Goal: Information Seeking & Learning: Learn about a topic

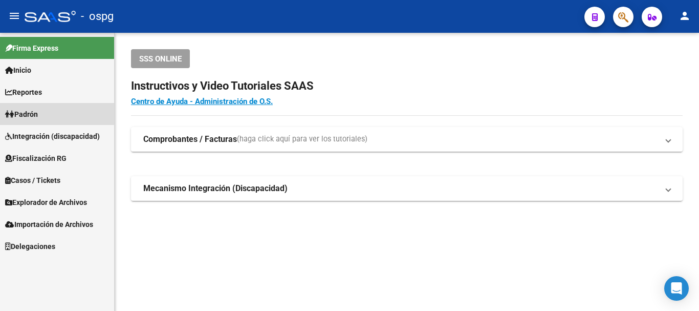
click at [38, 109] on span "Padrón" at bounding box center [21, 113] width 33 height 11
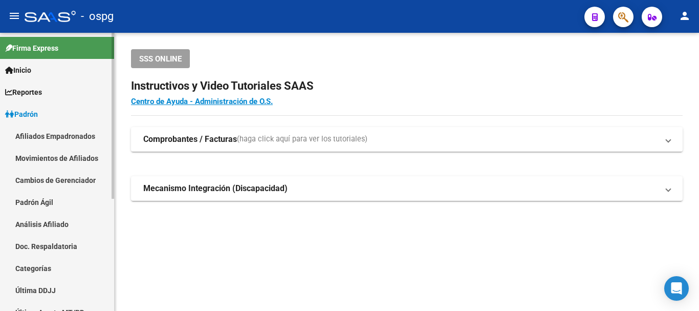
click at [47, 226] on link "Análisis Afiliado" at bounding box center [57, 224] width 114 height 22
click at [58, 219] on link "Análisis Afiliado" at bounding box center [57, 224] width 114 height 22
click at [72, 218] on link "Análisis Afiliado" at bounding box center [57, 224] width 114 height 22
click at [49, 223] on link "Análisis Afiliado" at bounding box center [57, 224] width 114 height 22
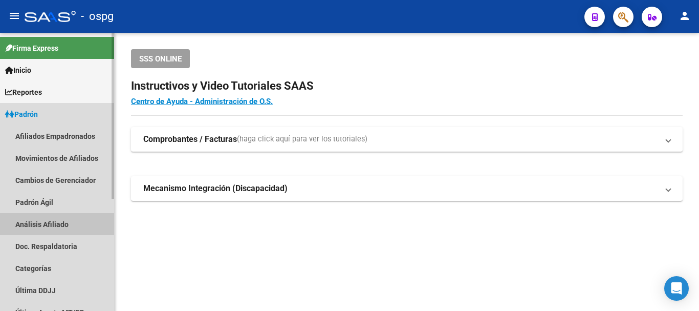
click at [61, 222] on link "Análisis Afiliado" at bounding box center [57, 224] width 114 height 22
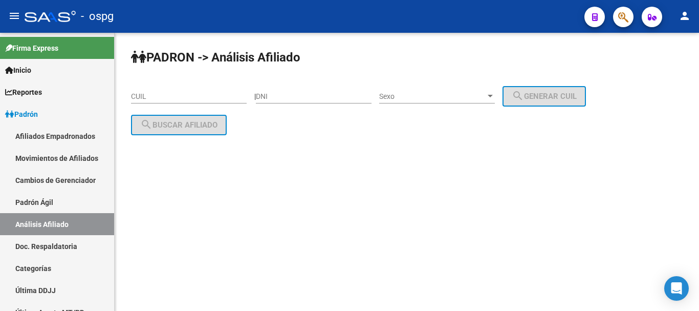
click at [215, 95] on input "CUIL" at bounding box center [189, 96] width 116 height 9
paste input "27-46755260-6"
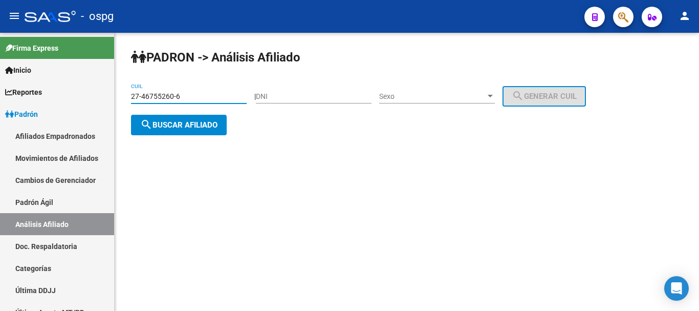
click at [183, 118] on button "search Buscar afiliado" at bounding box center [179, 125] width 96 height 20
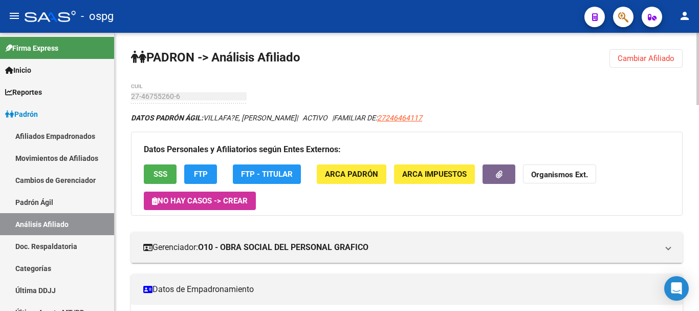
drag, startPoint x: 636, startPoint y: 52, endPoint x: 514, endPoint y: 77, distance: 124.4
click at [634, 52] on button "Cambiar Afiliado" at bounding box center [645, 58] width 73 height 18
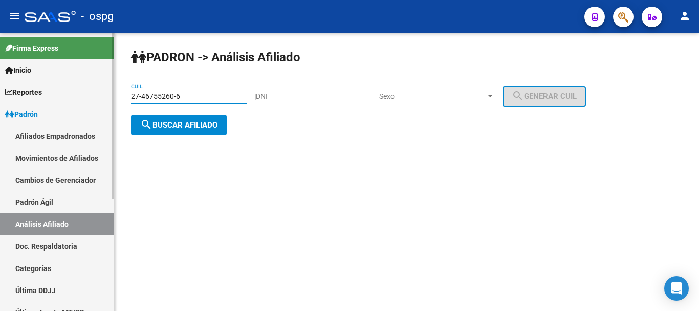
drag, startPoint x: 184, startPoint y: 92, endPoint x: 0, endPoint y: 95, distance: 183.7
click at [0, 95] on mat-sidenav-container "Firma Express Inicio Calendario SSS Instructivos Contacto OS Reportes Ingresos …" at bounding box center [349, 172] width 699 height 278
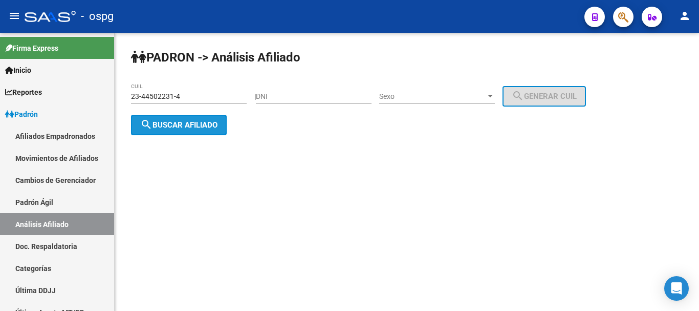
click at [181, 124] on span "search Buscar afiliado" at bounding box center [178, 124] width 77 height 9
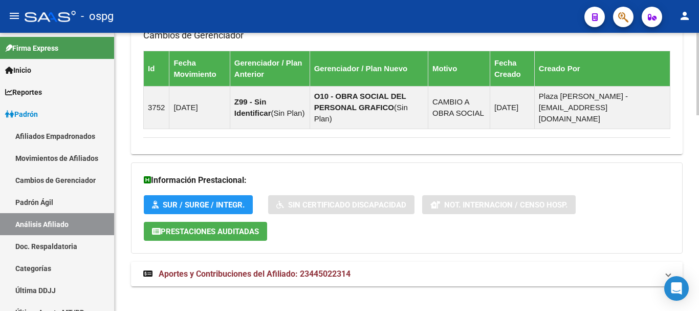
click at [694, 310] on html "menu - ospg person Firma Express Inicio Calendario SSS Instructivos Contacto OS…" at bounding box center [349, 155] width 699 height 311
click at [384, 268] on mat-panel-title "Aportes y Contribuciones del Afiliado: 23445022314" at bounding box center [400, 273] width 515 height 11
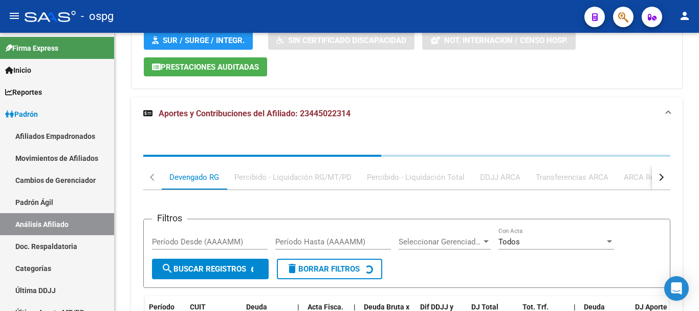
scroll to position [922, 0]
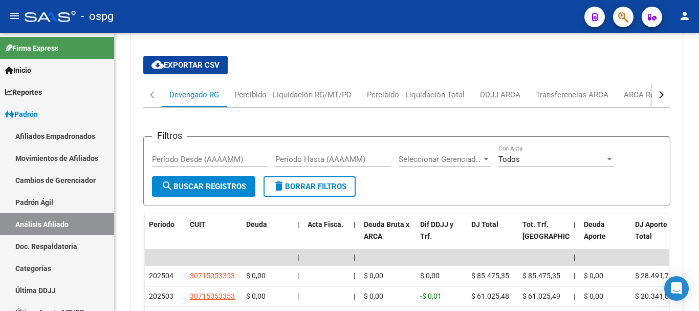
drag, startPoint x: 468, startPoint y: 97, endPoint x: 471, endPoint y: 93, distance: 5.5
click at [468, 107] on div "Filtros Período Desde (AAAAMM) Período Hasta (AAAAMM) Seleccionar Gerenciador S…" at bounding box center [406, 306] width 527 height 399
click at [488, 89] on div "DDJJ ARCA" at bounding box center [500, 94] width 40 height 11
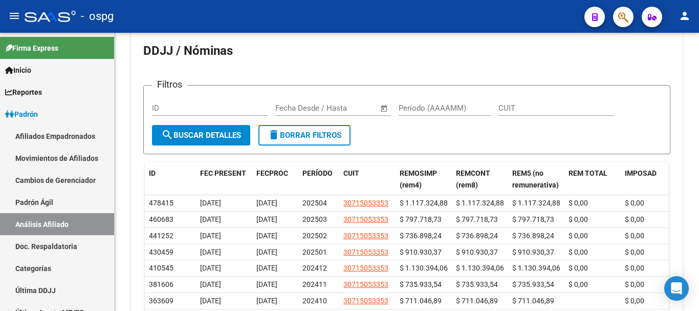
scroll to position [1024, 0]
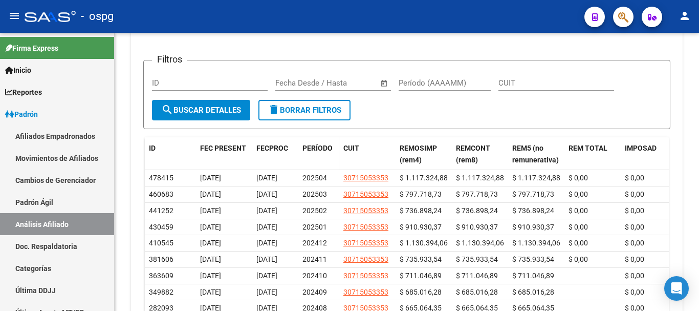
click at [317, 142] on div "PERÍODO" at bounding box center [318, 148] width 33 height 12
click at [318, 144] on span "PERÍODO" at bounding box center [317, 148] width 30 height 8
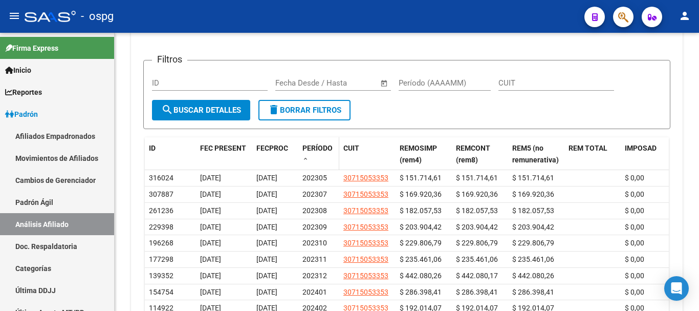
click at [318, 144] on span "PERÍODO" at bounding box center [317, 148] width 30 height 8
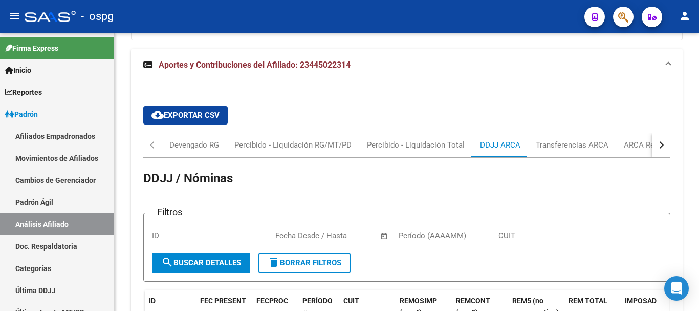
scroll to position [871, 0]
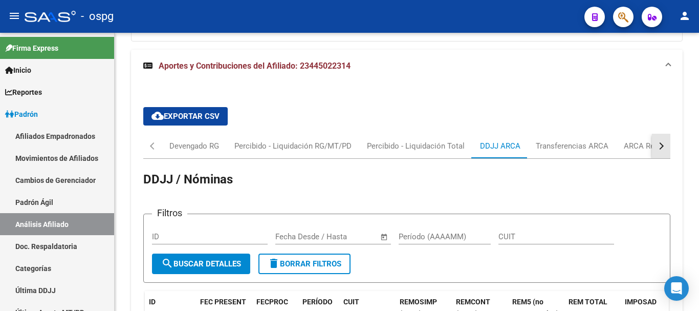
click at [658, 142] on div "button" at bounding box center [659, 145] width 7 height 7
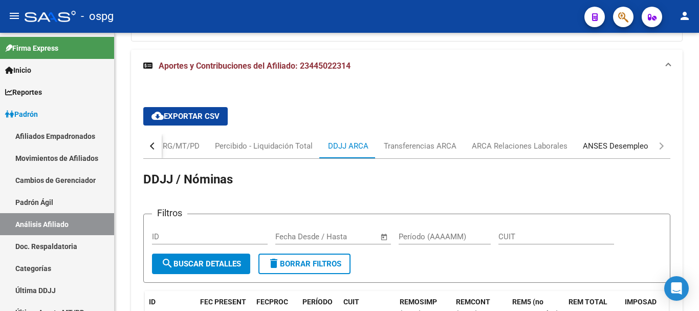
click at [630, 140] on div "ANSES Desempleo" at bounding box center [615, 145] width 65 height 11
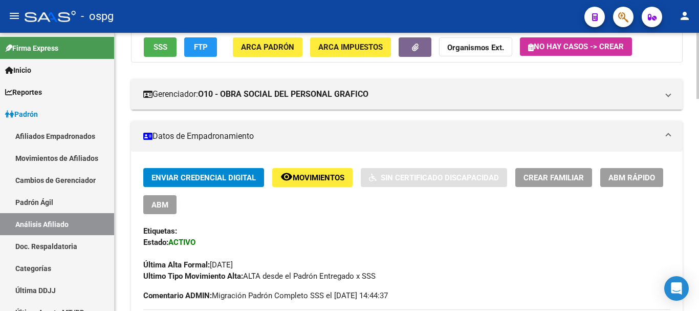
scroll to position [0, 0]
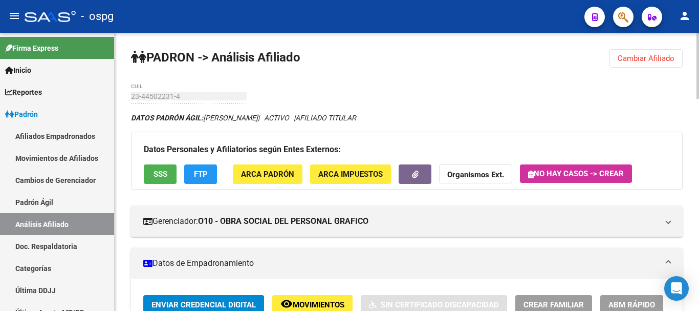
click at [698, 37] on div at bounding box center [697, 66] width 3 height 66
click at [643, 63] on button "Cambiar Afiliado" at bounding box center [645, 58] width 73 height 18
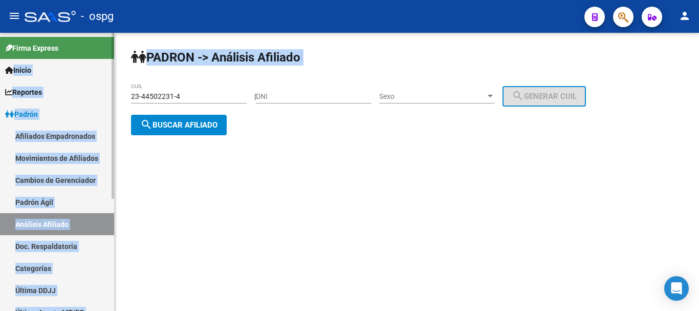
drag, startPoint x: 201, startPoint y: 90, endPoint x: 0, endPoint y: 80, distance: 201.3
click at [0, 80] on mat-sidenav-container "Firma Express Inicio Calendario SSS Instructivos Contacto OS Reportes Ingresos …" at bounding box center [349, 172] width 699 height 278
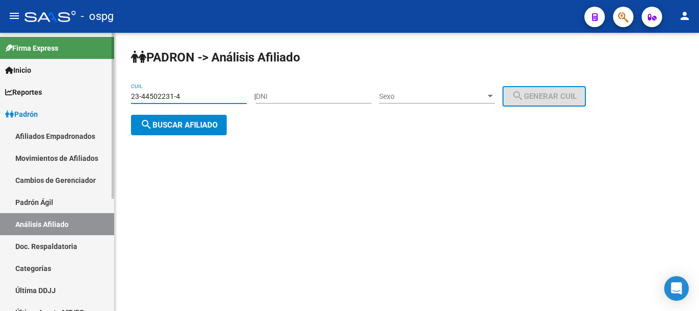
drag, startPoint x: 211, startPoint y: 95, endPoint x: 87, endPoint y: 98, distance: 123.3
click at [87, 98] on mat-sidenav-container "Firma Express Inicio Calendario SSS Instructivos Contacto OS Reportes Ingresos …" at bounding box center [349, 172] width 699 height 278
type input "27-25417426-8"
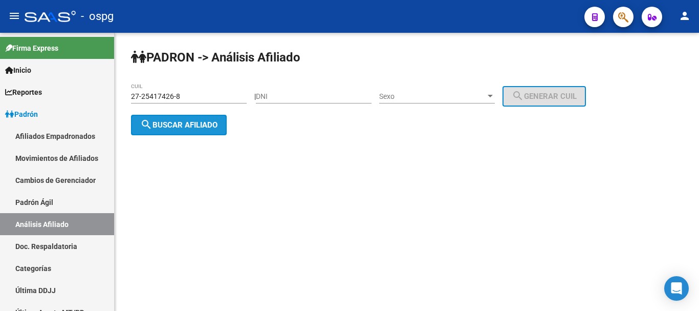
click at [165, 130] on button "search Buscar afiliado" at bounding box center [179, 125] width 96 height 20
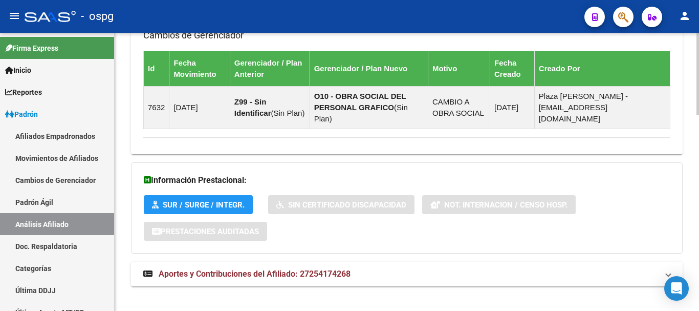
click at [698, 310] on html "menu - ospg person Firma Express Inicio Calendario SSS Instructivos Contacto OS…" at bounding box center [349, 155] width 699 height 311
click at [406, 268] on mat-panel-title "Aportes y Contribuciones del Afiliado: 27254174268" at bounding box center [400, 273] width 515 height 11
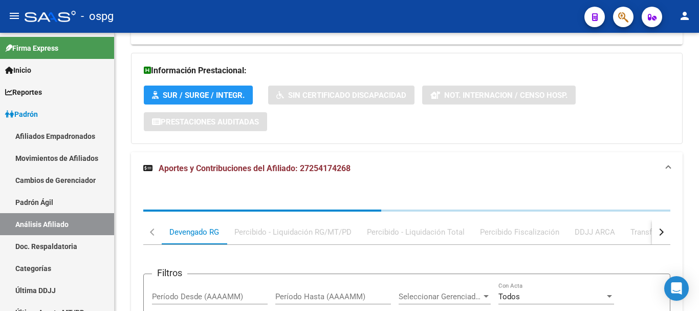
scroll to position [872, 0]
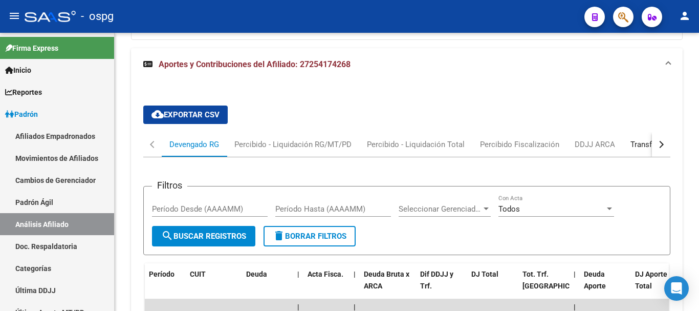
click at [634, 139] on div "Transferencias ARCA" at bounding box center [666, 144] width 73 height 11
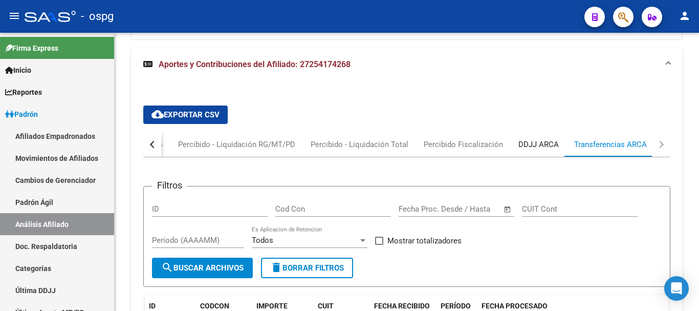
click at [525, 132] on div "DDJJ ARCA" at bounding box center [539, 144] width 56 height 25
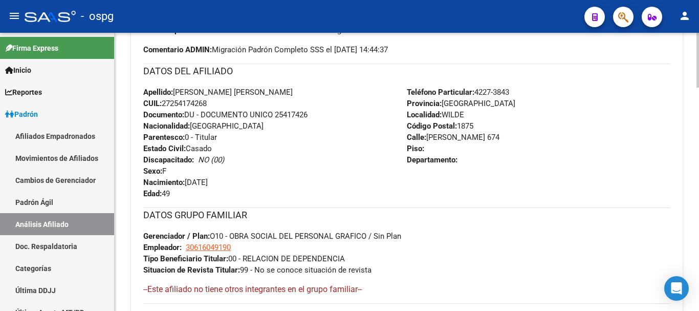
scroll to position [0, 0]
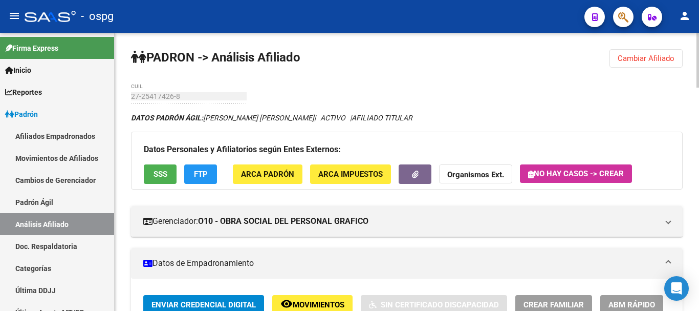
click at [698, 12] on div "menu - ospg person Firma Express Inicio Calendario SSS Instructivos Contacto OS…" at bounding box center [349, 155] width 699 height 311
click at [644, 60] on span "Cambiar Afiliado" at bounding box center [646, 58] width 57 height 9
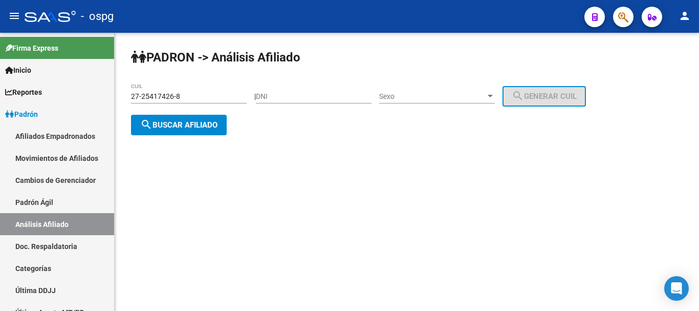
click at [320, 104] on div "DNI" at bounding box center [314, 97] width 116 height 29
drag, startPoint x: 232, startPoint y: 99, endPoint x: 0, endPoint y: 98, distance: 231.8
click at [0, 98] on mat-sidenav-container "Firma Express Inicio Calendario SSS Instructivos Contacto OS Reportes Ingresos …" at bounding box center [349, 172] width 699 height 278
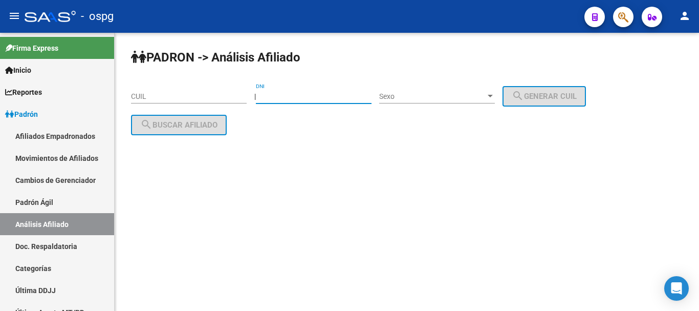
click at [272, 92] on input "DNI" at bounding box center [314, 96] width 116 height 9
type input "95052204"
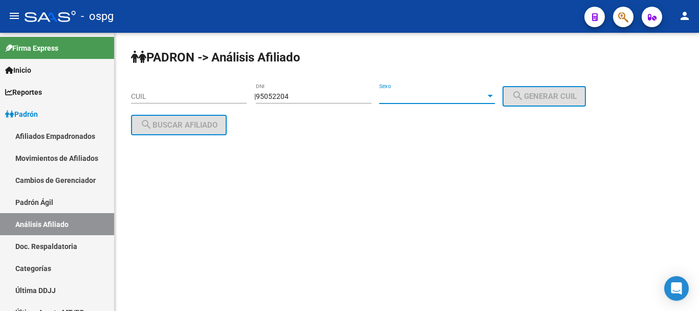
click at [452, 93] on span "Sexo" at bounding box center [432, 96] width 106 height 9
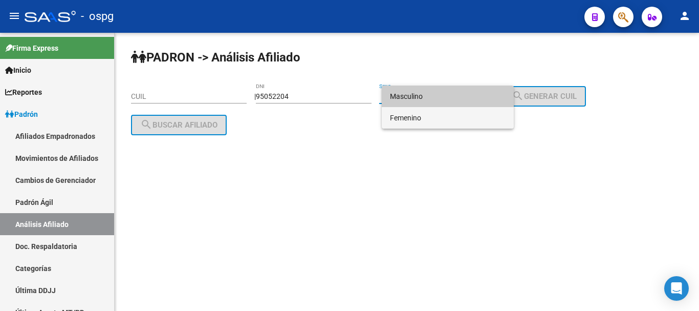
click at [450, 115] on span "Femenino" at bounding box center [448, 117] width 116 height 21
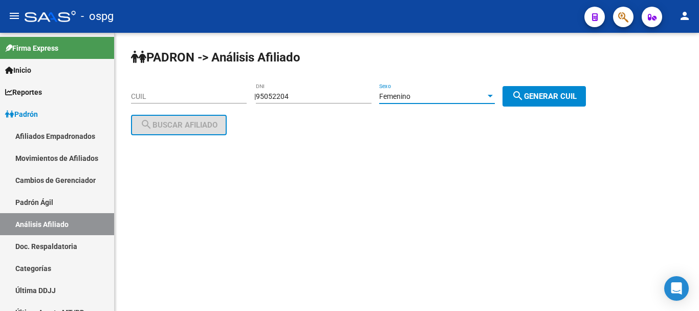
click at [480, 99] on div "Femenino" at bounding box center [432, 96] width 106 height 9
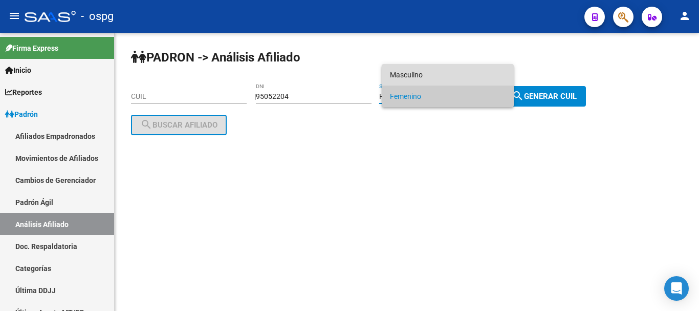
click at [476, 78] on span "Masculino" at bounding box center [448, 74] width 116 height 21
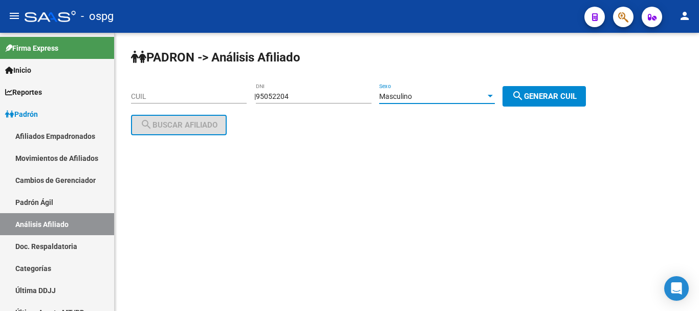
click at [543, 95] on span "search Generar CUIL" at bounding box center [544, 96] width 65 height 9
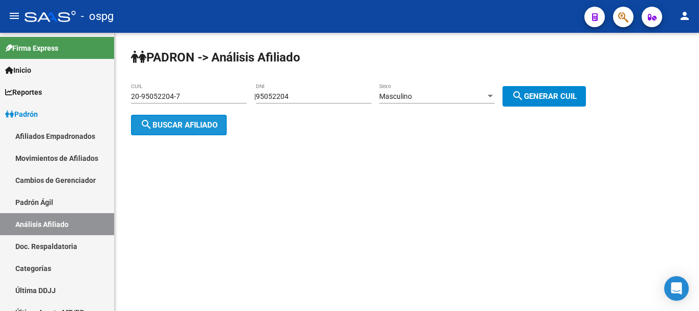
click at [178, 128] on span "search Buscar afiliado" at bounding box center [178, 124] width 77 height 9
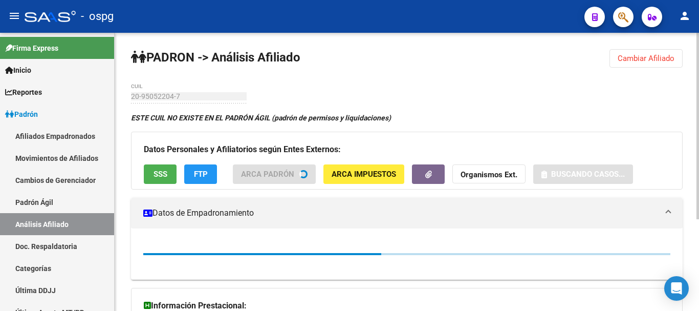
click at [191, 172] on button "FTP" at bounding box center [200, 173] width 33 height 19
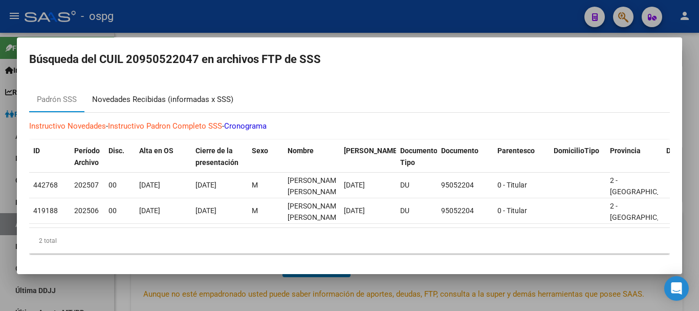
click at [155, 94] on div "Novedades Recibidas (informadas x SSS)" at bounding box center [162, 100] width 141 height 12
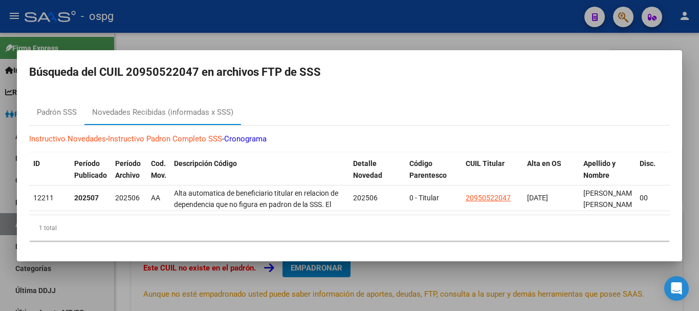
click at [382, 31] on div at bounding box center [349, 155] width 699 height 311
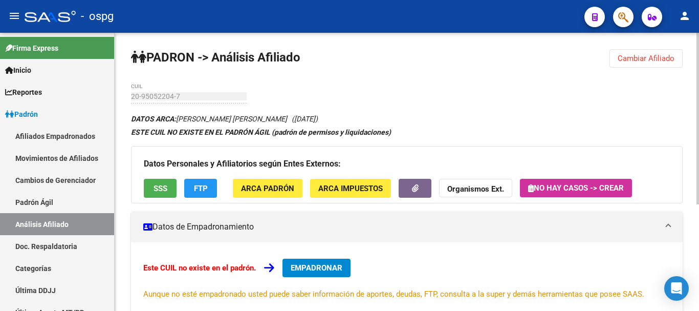
scroll to position [19, 0]
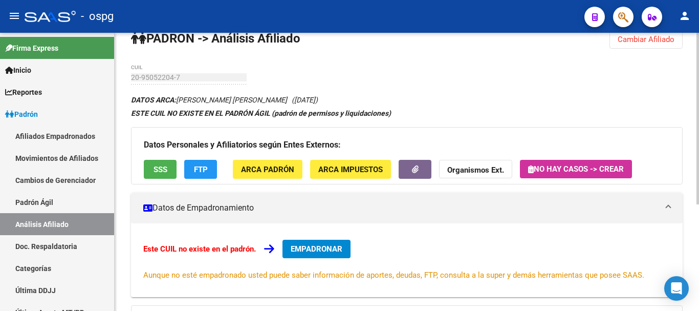
click at [698, 68] on div at bounding box center [697, 130] width 3 height 171
click at [199, 166] on span "FTP" at bounding box center [201, 169] width 14 height 9
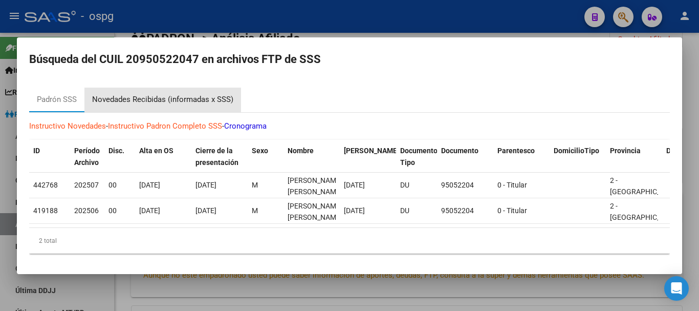
click at [159, 101] on div "Novedades Recibidas (informadas x SSS)" at bounding box center [162, 100] width 141 height 12
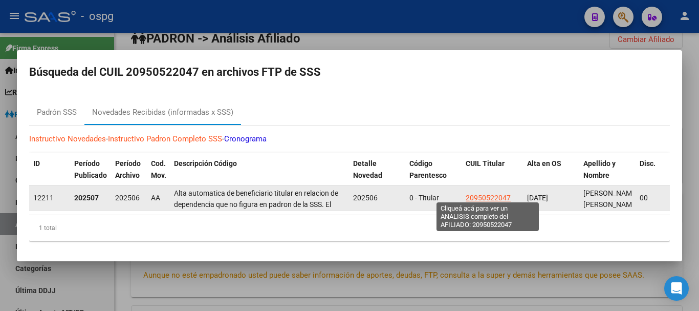
drag, startPoint x: 464, startPoint y: 192, endPoint x: 504, endPoint y: 194, distance: 41.0
click at [504, 194] on datatable-body-cell "20950522047" at bounding box center [491, 197] width 61 height 25
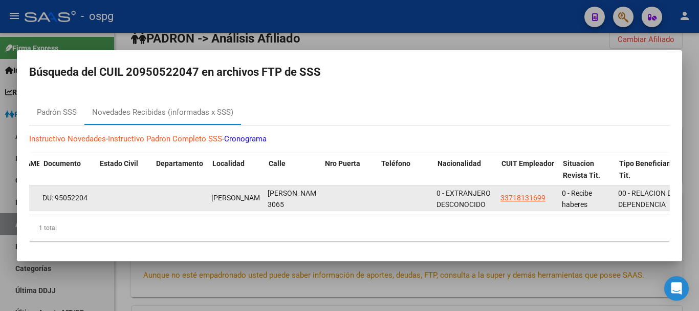
scroll to position [0, 739]
drag, startPoint x: 499, startPoint y: 193, endPoint x: 547, endPoint y: 197, distance: 48.3
click at [547, 197] on datatable-body-cell "33718131699" at bounding box center [527, 197] width 61 height 25
copy span "33718131699"
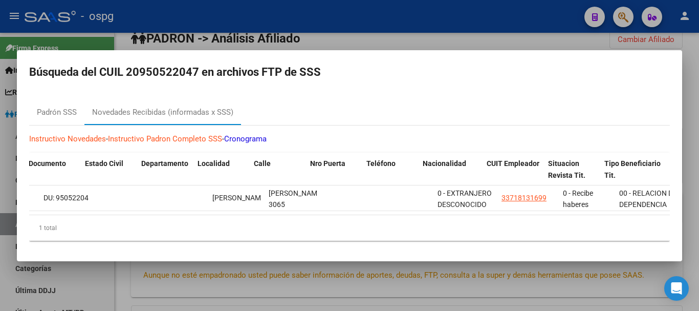
scroll to position [0, 761]
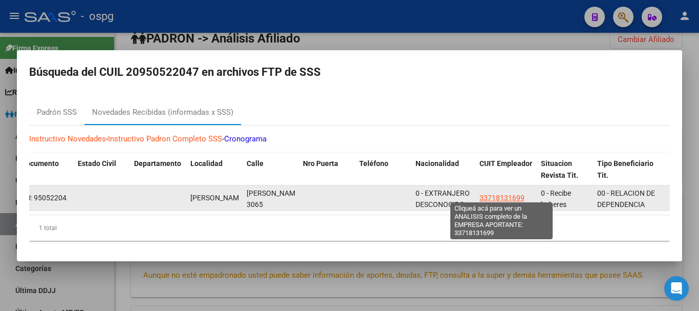
click at [486, 193] on span "33718131699" at bounding box center [501, 197] width 45 height 8
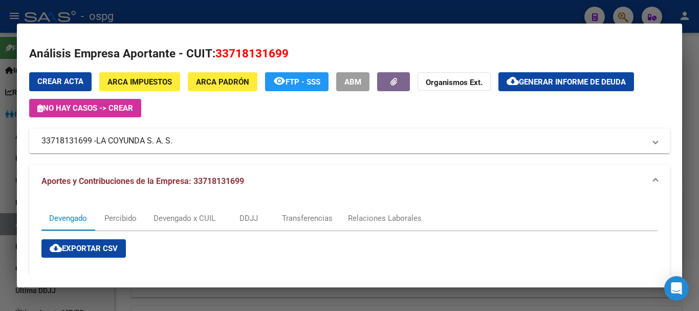
click at [228, 51] on span "33718131699" at bounding box center [251, 53] width 73 height 13
copy span "33718131699"
click at [333, 16] on div at bounding box center [349, 155] width 699 height 311
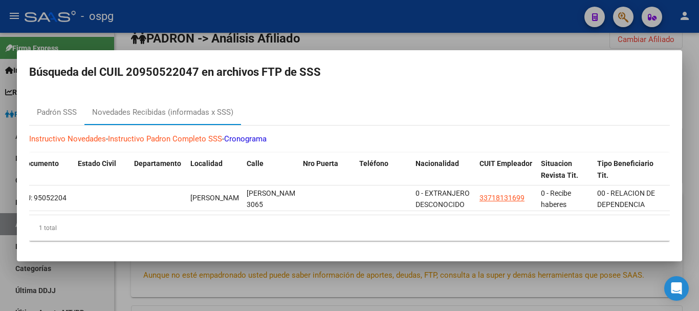
click at [336, 30] on div at bounding box center [349, 155] width 699 height 311
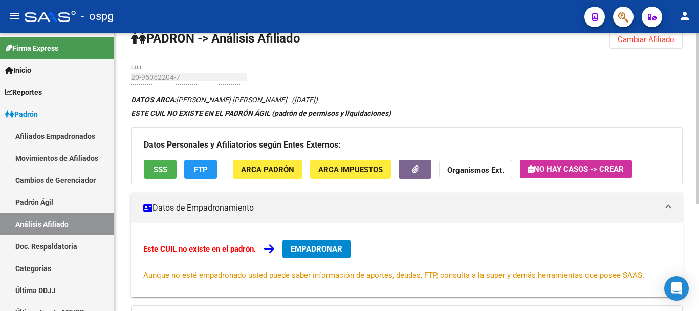
click at [173, 69] on div "20-95052204-7 CUIL" at bounding box center [189, 74] width 116 height 20
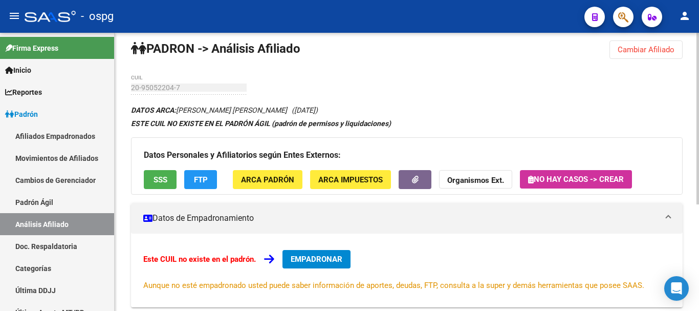
scroll to position [0, 0]
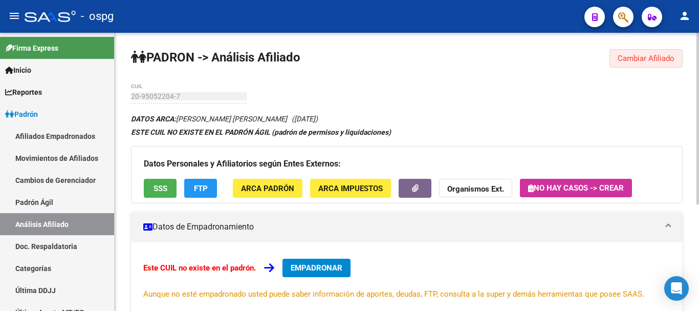
click at [647, 57] on span "Cambiar Afiliado" at bounding box center [646, 58] width 57 height 9
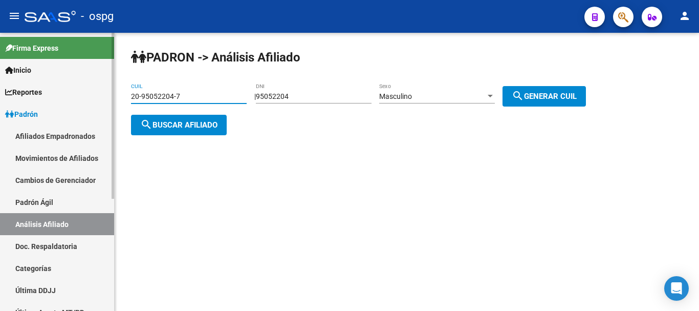
drag, startPoint x: 182, startPoint y: 103, endPoint x: 23, endPoint y: 105, distance: 158.6
click at [23, 105] on mat-sidenav-container "Firma Express Inicio Calendario SSS Instructivos Contacto OS Reportes Ingresos …" at bounding box center [349, 172] width 699 height 278
paste input "36359046-3"
type input "20-36359046-3"
click at [184, 125] on span "search Buscar afiliado" at bounding box center [178, 124] width 77 height 9
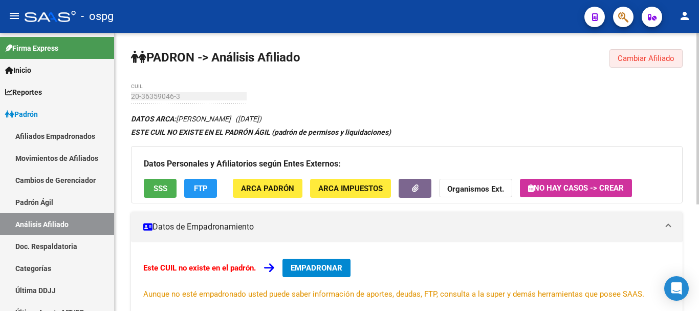
click at [635, 56] on span "Cambiar Afiliado" at bounding box center [646, 58] width 57 height 9
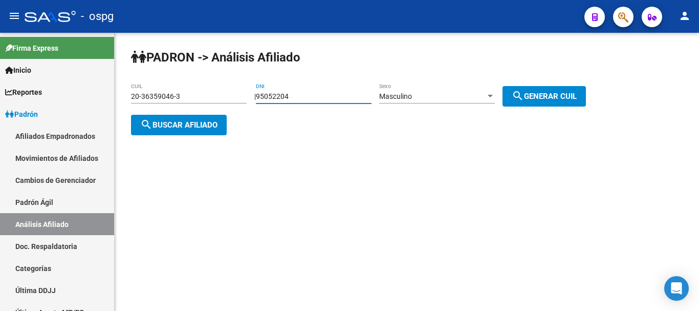
drag, startPoint x: 322, startPoint y: 93, endPoint x: 234, endPoint y: 103, distance: 88.1
click at [234, 103] on app-analisis-afiliado "PADRON -> Análisis Afiliado 20-36359046-3 CUIL | 95052204 DNI Masculino Sexo se…" at bounding box center [362, 110] width 462 height 37
type input "26725481"
click at [536, 93] on span "search Generar CUIL" at bounding box center [544, 96] width 65 height 9
type input "20-26725481-9"
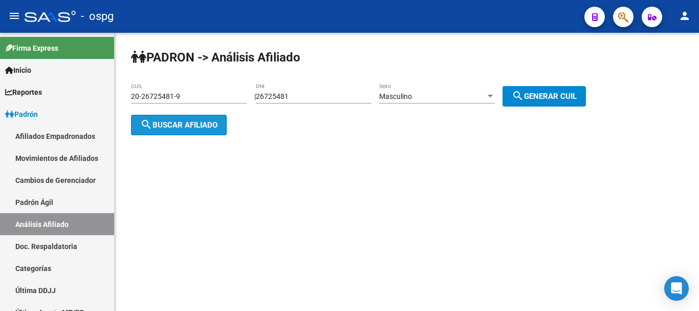
click at [179, 116] on button "search Buscar afiliado" at bounding box center [179, 125] width 96 height 20
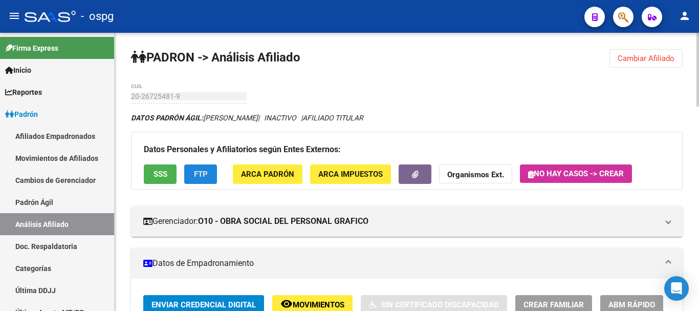
click at [198, 173] on span "FTP" at bounding box center [201, 174] width 14 height 9
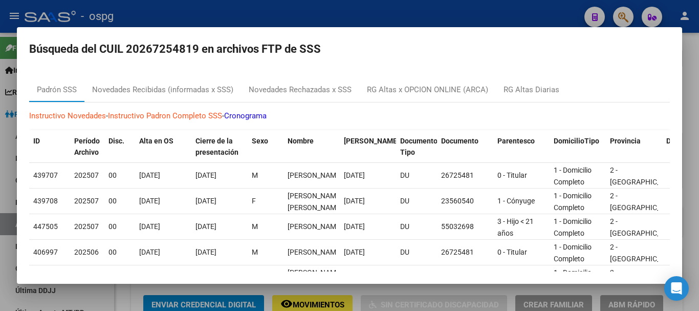
click at [370, 28] on mat-dialog-container "Búsqueda del CUIL 20267254819 en archivos FTP de SSS Padrón SSS Novedades Recib…" at bounding box center [349, 155] width 665 height 256
click at [694, 108] on div at bounding box center [349, 155] width 699 height 311
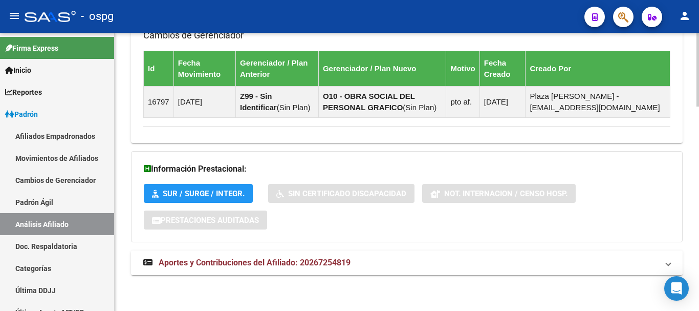
click at [405, 265] on mat-panel-title "Aportes y Contribuciones del Afiliado: 20267254819" at bounding box center [400, 262] width 515 height 11
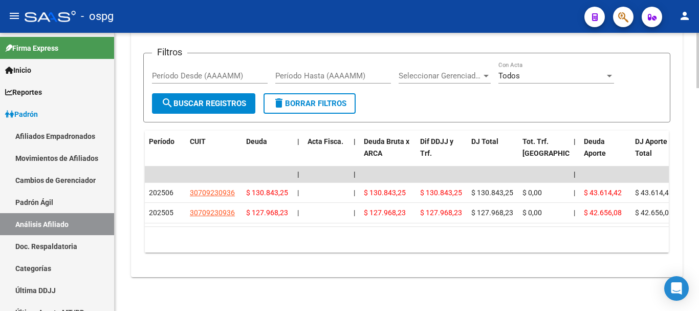
scroll to position [1113, 0]
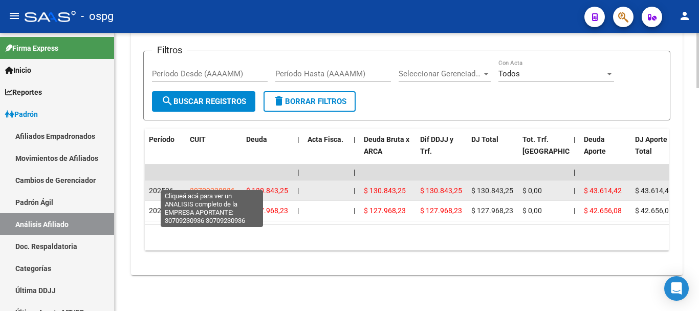
click at [220, 186] on span "30709230936" at bounding box center [212, 190] width 45 height 8
type textarea "30709230936"
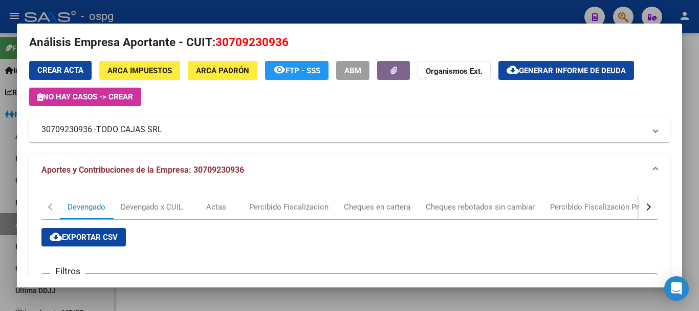
scroll to position [0, 0]
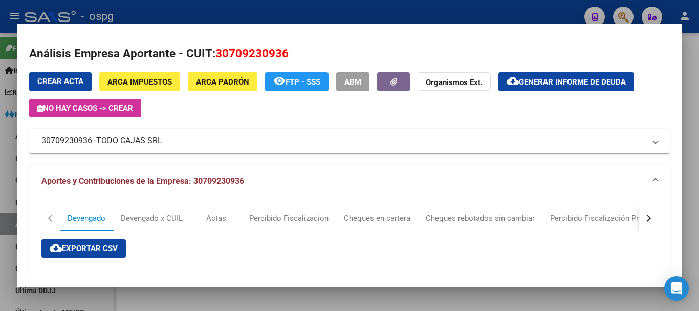
drag, startPoint x: 217, startPoint y: 50, endPoint x: 297, endPoint y: 49, distance: 79.8
click at [297, 49] on h2 "Análisis Empresa Aportante - CUIT: 30709230936" at bounding box center [349, 53] width 641 height 17
copy span "30709230936"
drag, startPoint x: 695, startPoint y: 75, endPoint x: 694, endPoint y: 107, distance: 32.2
click at [694, 76] on div at bounding box center [349, 155] width 699 height 311
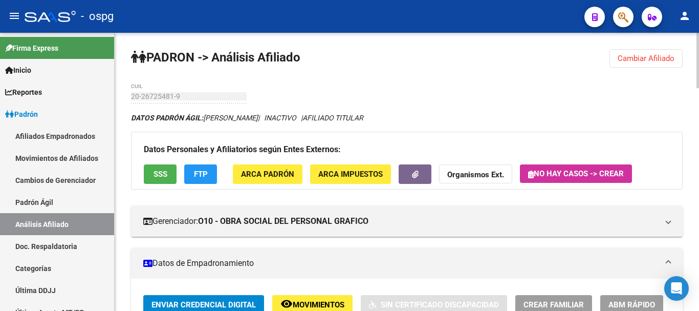
click at [698, 29] on div "menu - ospg person Firma Express Inicio Calendario SSS Instructivos Contacto OS…" at bounding box center [349, 155] width 699 height 311
drag, startPoint x: 664, startPoint y: 53, endPoint x: 611, endPoint y: 67, distance: 55.0
click at [662, 53] on button "Cambiar Afiliado" at bounding box center [645, 58] width 73 height 18
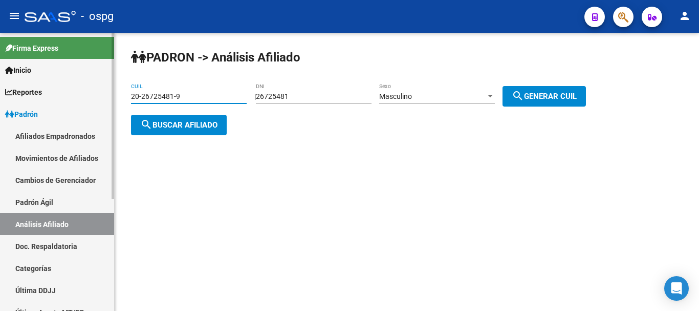
drag, startPoint x: 187, startPoint y: 97, endPoint x: 80, endPoint y: 105, distance: 107.2
click at [80, 105] on mat-sidenav-container "Firma Express Inicio Calendario SSS Instructivos Contacto OS Reportes Ingresos …" at bounding box center [349, 172] width 699 height 278
drag, startPoint x: 177, startPoint y: 90, endPoint x: 140, endPoint y: 103, distance: 39.0
click at [140, 103] on div "20-26725481-9 CUIL" at bounding box center [189, 93] width 116 height 20
click at [143, 96] on input "20-26725481-9" at bounding box center [189, 96] width 116 height 9
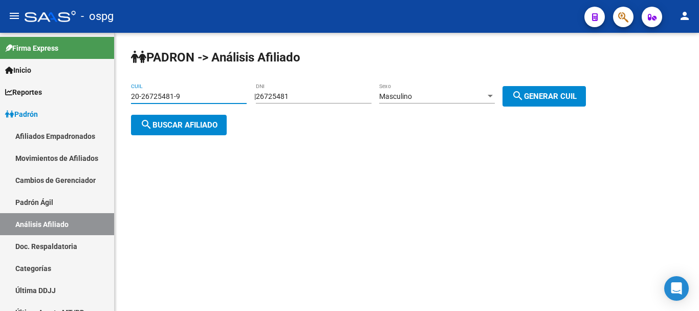
drag, startPoint x: 145, startPoint y: 95, endPoint x: 212, endPoint y: 93, distance: 67.6
click at [212, 93] on input "20-26725481-9" at bounding box center [189, 96] width 116 height 9
paste input "36359046-3"
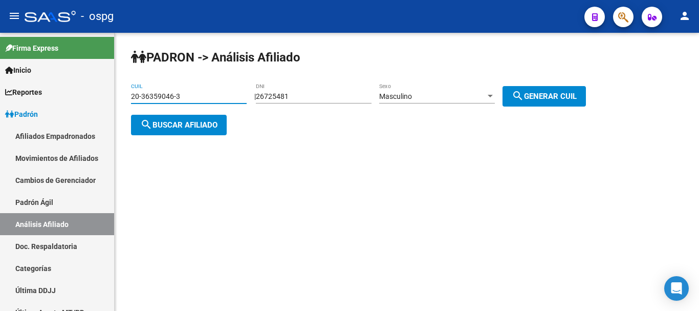
type input "20-36359046-3"
click at [194, 120] on span "search Buscar afiliado" at bounding box center [178, 124] width 77 height 9
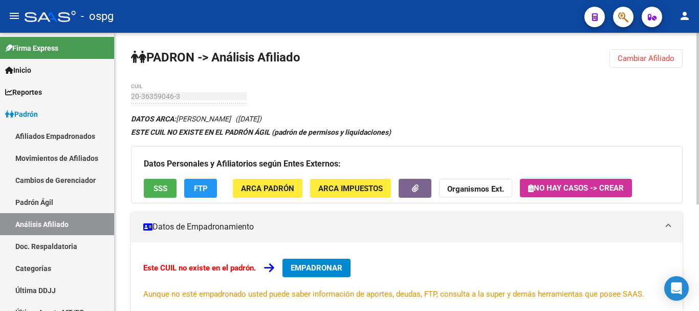
click at [191, 186] on button "FTP" at bounding box center [200, 188] width 33 height 19
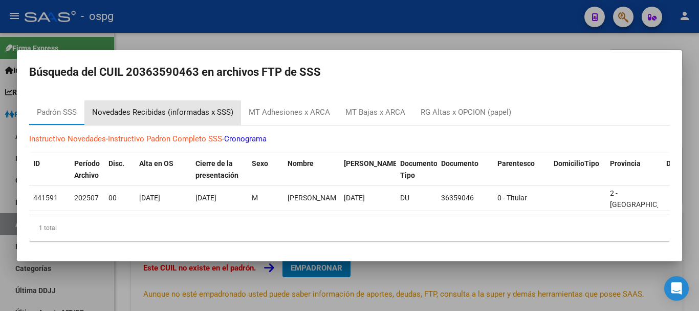
click at [156, 111] on div "Novedades Recibidas (informadas x SSS)" at bounding box center [162, 112] width 141 height 12
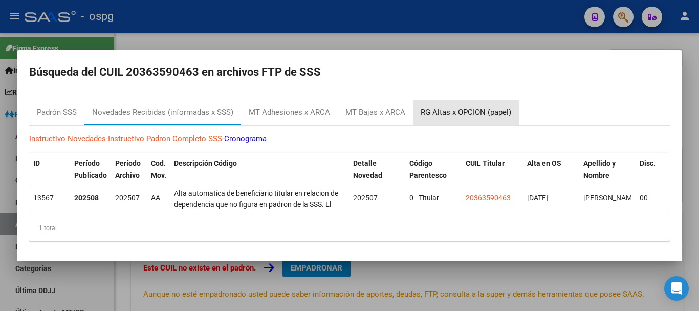
click at [426, 106] on div "RG Altas x OPCION (papel)" at bounding box center [466, 112] width 91 height 12
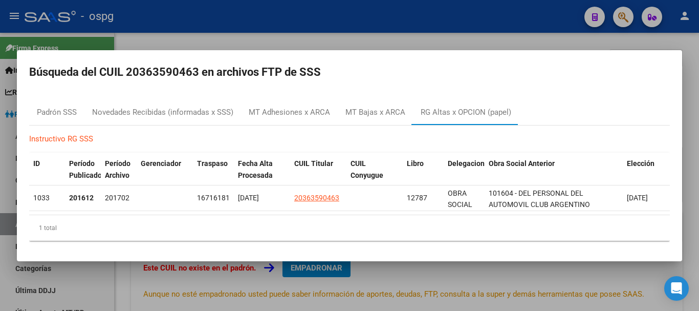
click at [274, 39] on div at bounding box center [349, 155] width 699 height 311
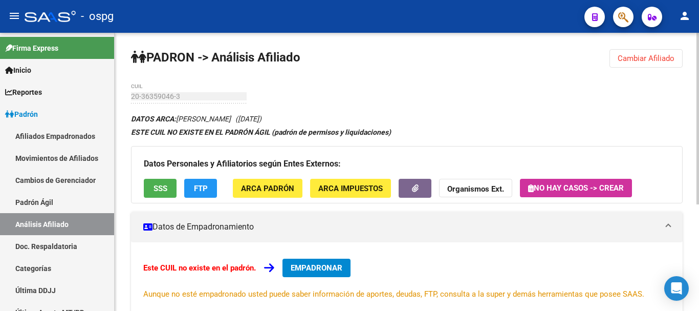
click at [648, 53] on button "Cambiar Afiliado" at bounding box center [645, 58] width 73 height 18
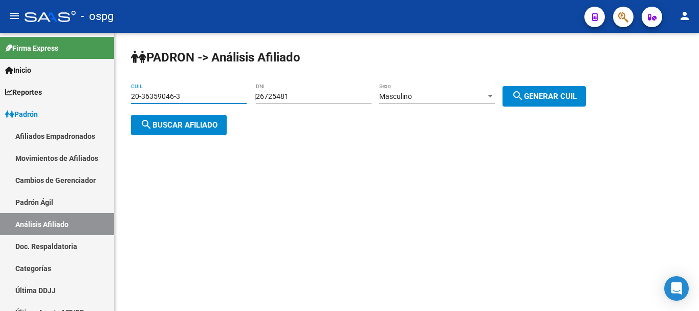
drag, startPoint x: 202, startPoint y: 97, endPoint x: 125, endPoint y: 96, distance: 76.2
click at [125, 96] on div "PADRON -> Análisis Afiliado 20-36359046-3 CUIL | 26725481 DNI Masculino Sexo se…" at bounding box center [407, 100] width 584 height 135
drag, startPoint x: 146, startPoint y: 54, endPoint x: 351, endPoint y: 51, distance: 205.7
click at [351, 51] on div "PADRON -> Análisis Afiliado 20-36359046-3 CUIL | 26725481 DNI Masculino Sexo se…" at bounding box center [407, 100] width 584 height 135
click at [200, 90] on div "20-36359046-3 CUIL" at bounding box center [189, 93] width 116 height 20
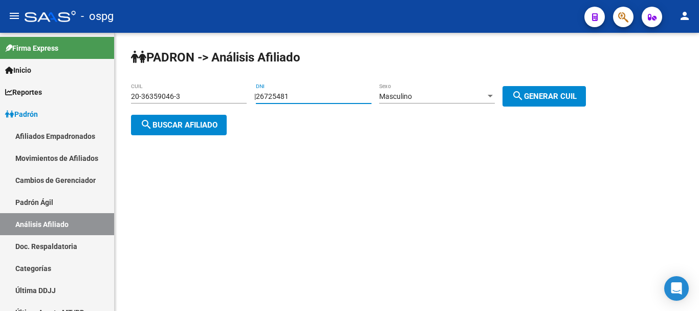
drag, startPoint x: 321, startPoint y: 100, endPoint x: 128, endPoint y: 127, distance: 194.7
click at [128, 127] on div "PADRON -> Análisis Afiliado 20-36359046-3 CUIL | 26725481 DNI Masculino Sexo se…" at bounding box center [407, 100] width 584 height 135
type input "32866790"
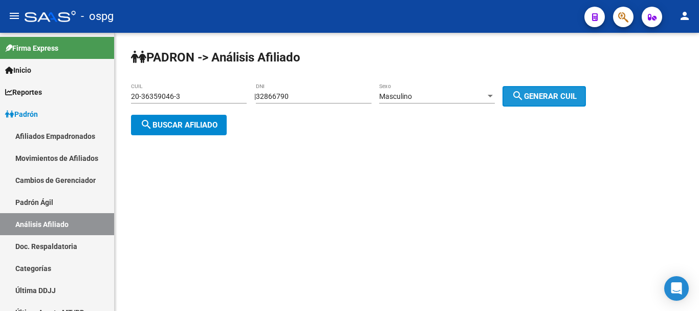
click at [562, 97] on span "search Generar CUIL" at bounding box center [544, 96] width 65 height 9
type input "20-32866790-9"
click at [142, 121] on mat-icon "search" at bounding box center [146, 124] width 12 height 12
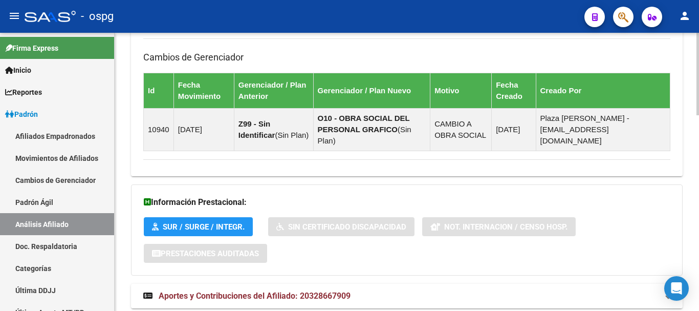
scroll to position [659, 0]
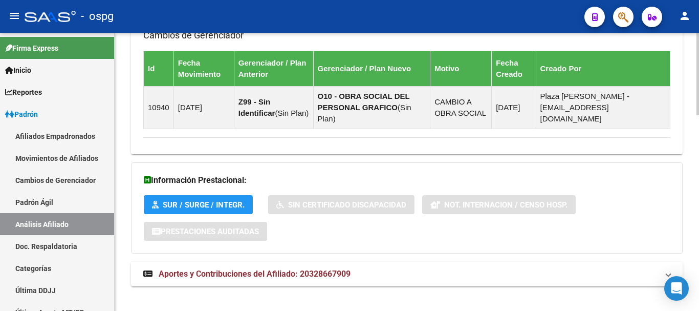
click at [370, 274] on mat-expansion-panel-header "Aportes y Contribuciones del Afiliado: 20328667909" at bounding box center [407, 273] width 552 height 25
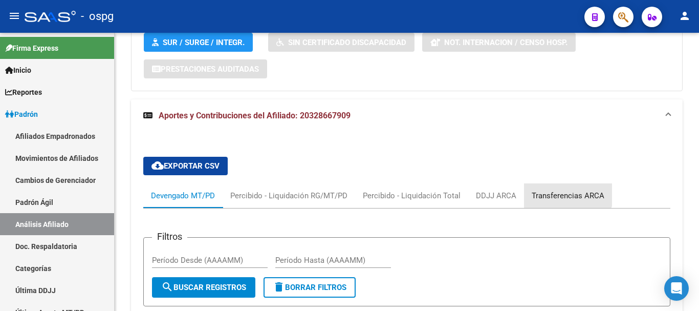
click at [552, 183] on div "Transferencias ARCA" at bounding box center [568, 195] width 88 height 25
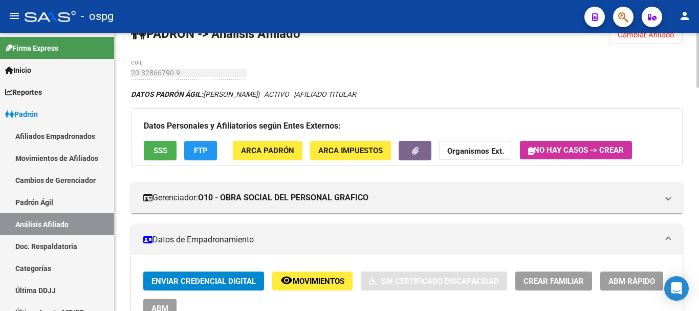
scroll to position [0, 0]
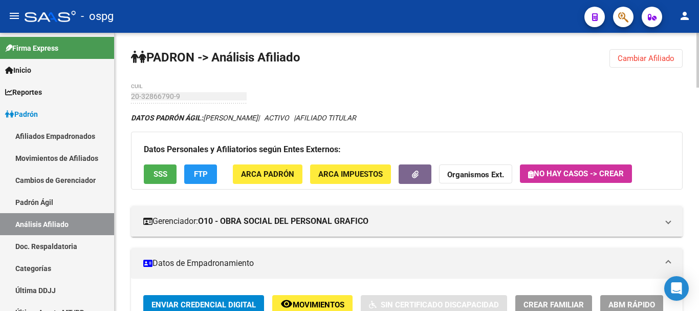
click at [646, 57] on span "Cambiar Afiliado" at bounding box center [646, 58] width 57 height 9
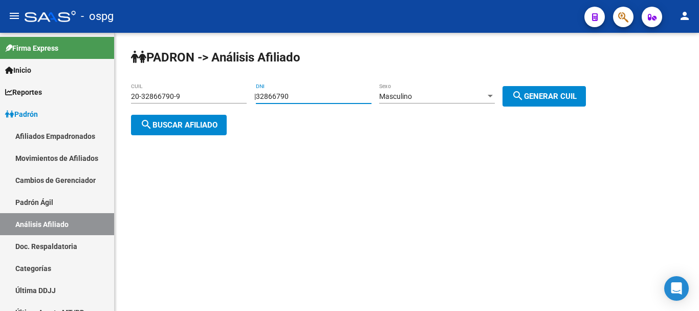
drag, startPoint x: 312, startPoint y: 95, endPoint x: 167, endPoint y: 140, distance: 151.1
click at [167, 140] on div "PADRON -> Análisis Afiliado 20-32866790-9 CUIL | 32866790 DNI Masculino Sexo se…" at bounding box center [407, 100] width 584 height 135
paste input "5957353"
type input "35957353"
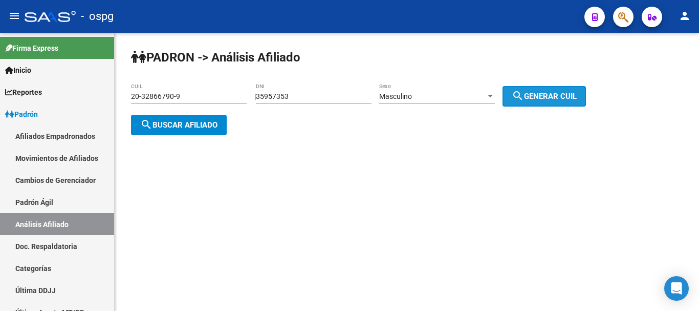
click at [556, 97] on span "search Generar CUIL" at bounding box center [544, 96] width 65 height 9
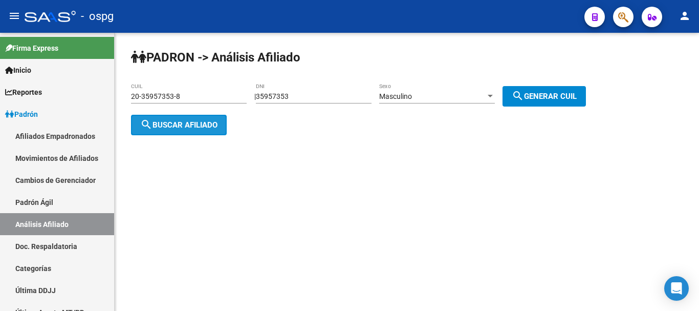
click at [160, 118] on button "search Buscar afiliado" at bounding box center [179, 125] width 96 height 20
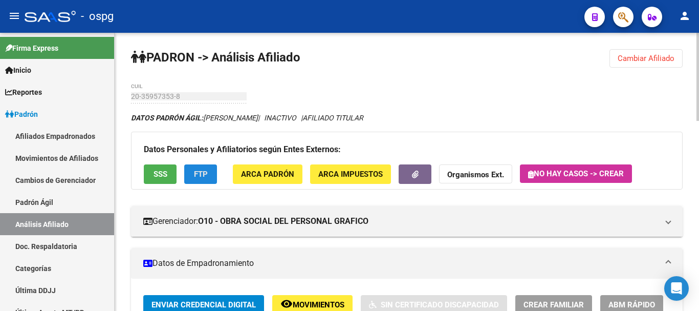
click at [213, 166] on button "FTP" at bounding box center [200, 173] width 33 height 19
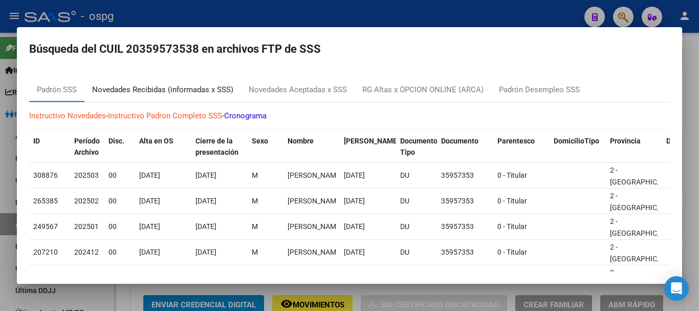
click at [206, 88] on div "Novedades Recibidas (informadas x SSS)" at bounding box center [162, 90] width 141 height 12
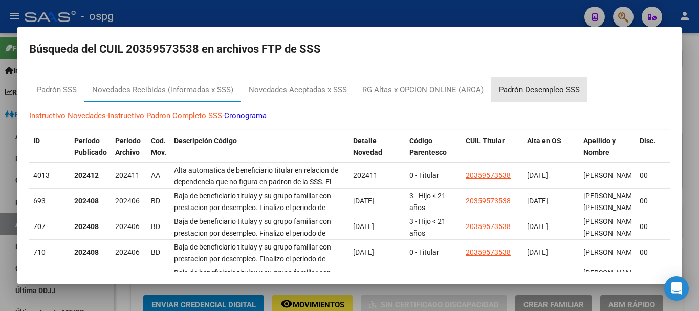
click at [543, 90] on div "Padrón Desempleo SSS" at bounding box center [539, 90] width 81 height 12
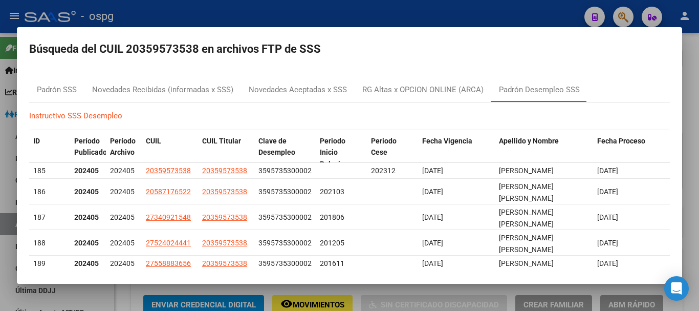
drag, startPoint x: 438, startPoint y: 25, endPoint x: 451, endPoint y: 14, distance: 17.0
click at [440, 21] on div at bounding box center [349, 155] width 699 height 311
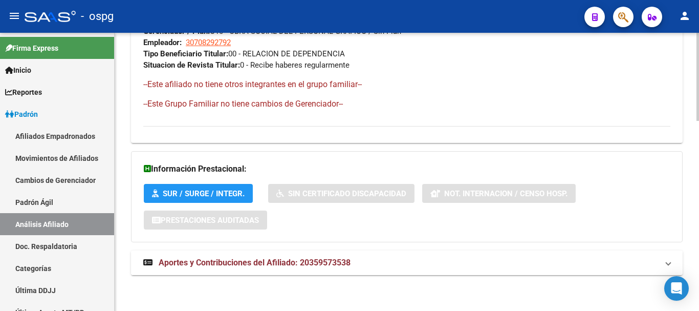
click at [516, 273] on mat-expansion-panel-header "Aportes y Contribuciones del Afiliado: 20359573538" at bounding box center [407, 262] width 552 height 25
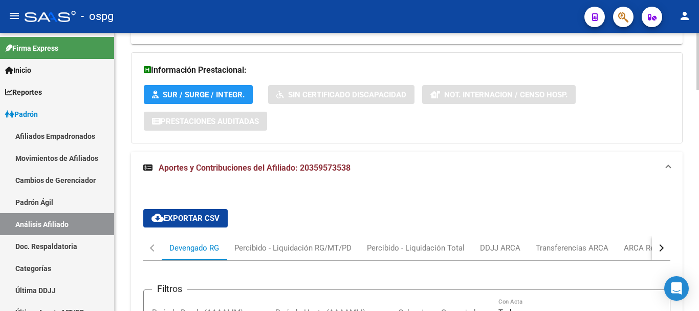
scroll to position [762, 0]
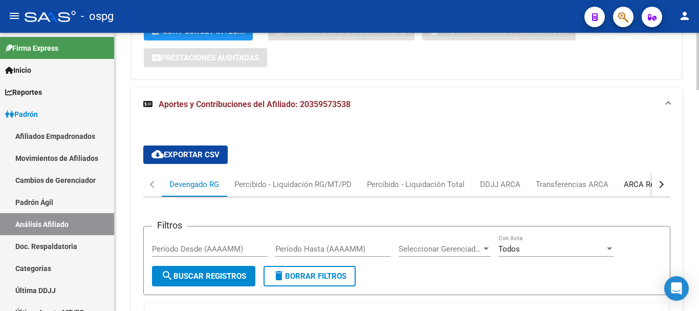
click at [651, 185] on div "ARCA Relaciones Laborales" at bounding box center [672, 184] width 96 height 11
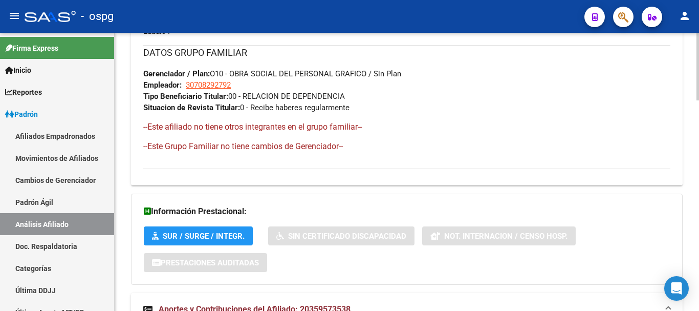
scroll to position [0, 0]
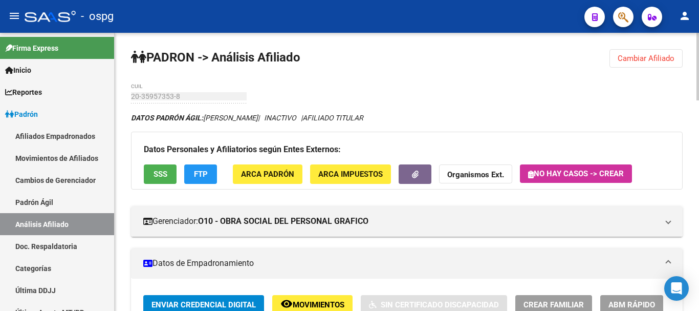
click at [698, 39] on div at bounding box center [697, 67] width 3 height 68
click at [631, 57] on span "Cambiar Afiliado" at bounding box center [646, 58] width 57 height 9
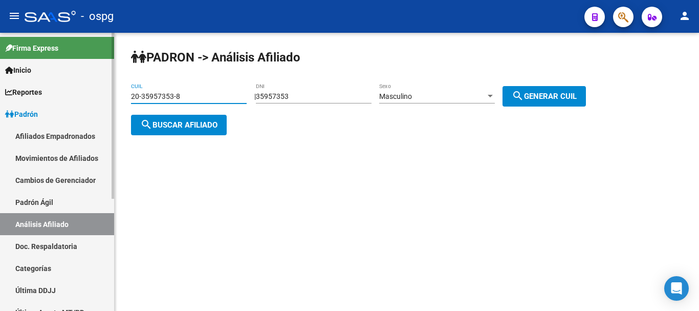
drag, startPoint x: 206, startPoint y: 98, endPoint x: 0, endPoint y: 97, distance: 206.2
click at [0, 98] on mat-sidenav-container "Firma Express Inicio Calendario SSS Instructivos Contacto OS Reportes Ingresos …" at bounding box center [349, 172] width 699 height 278
paste input "7-46755260-6"
type input "27-46755260-6"
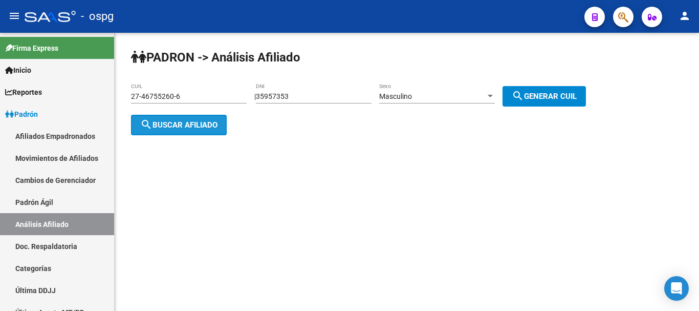
click at [149, 122] on mat-icon "search" at bounding box center [146, 124] width 12 height 12
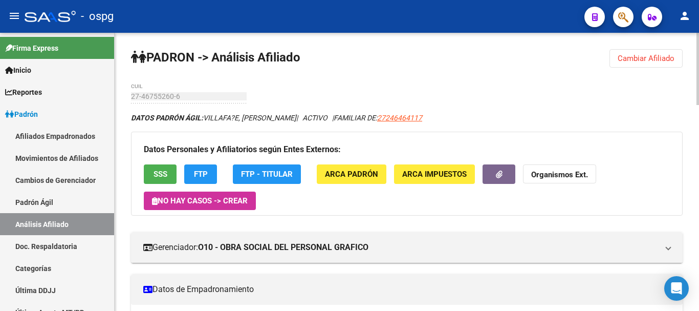
drag, startPoint x: 156, startPoint y: 94, endPoint x: 456, endPoint y: 109, distance: 300.2
click at [491, 171] on button "button" at bounding box center [498, 173] width 33 height 19
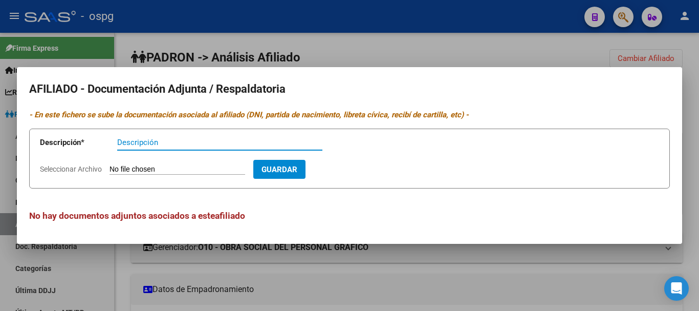
click at [465, 61] on div at bounding box center [349, 155] width 699 height 311
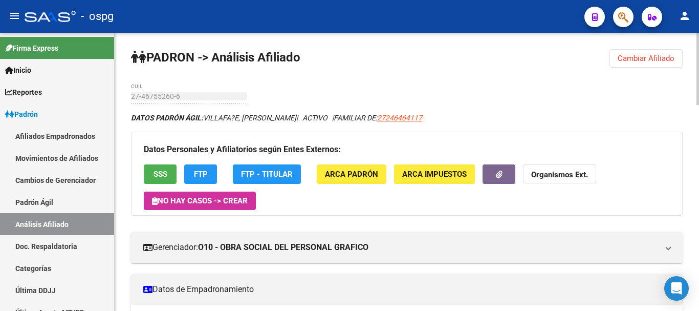
click at [574, 175] on strong "Organismos Ext." at bounding box center [559, 174] width 57 height 9
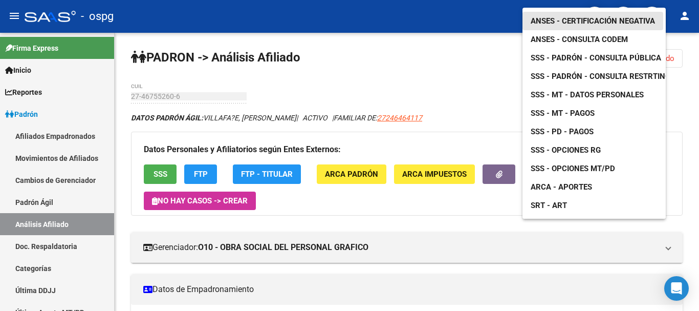
click at [564, 16] on span "ANSES - Certificación Negativa" at bounding box center [593, 20] width 124 height 9
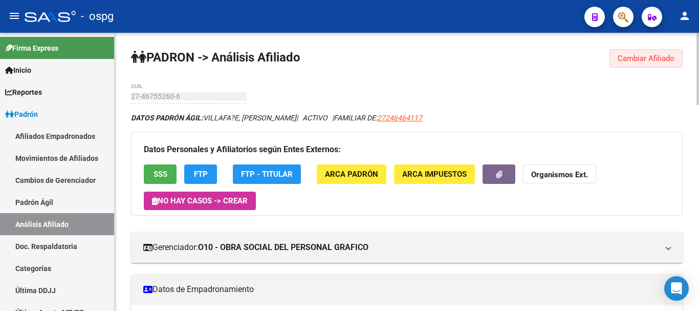
click at [634, 58] on span "Cambiar Afiliado" at bounding box center [646, 58] width 57 height 9
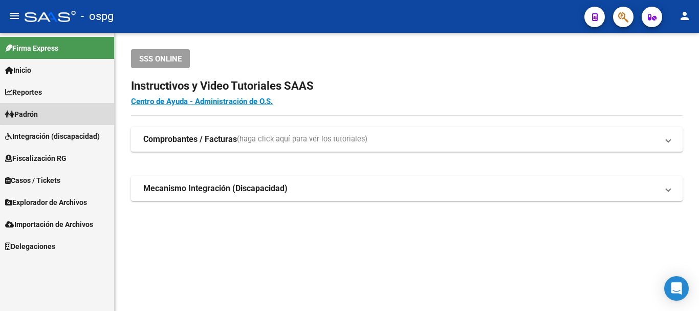
click at [57, 113] on link "Padrón" at bounding box center [57, 114] width 114 height 22
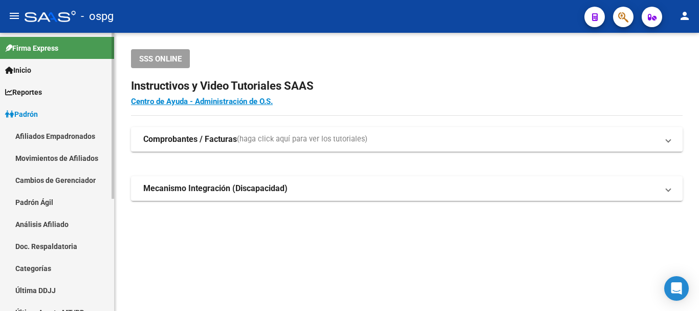
click at [40, 231] on link "Análisis Afiliado" at bounding box center [57, 224] width 114 height 22
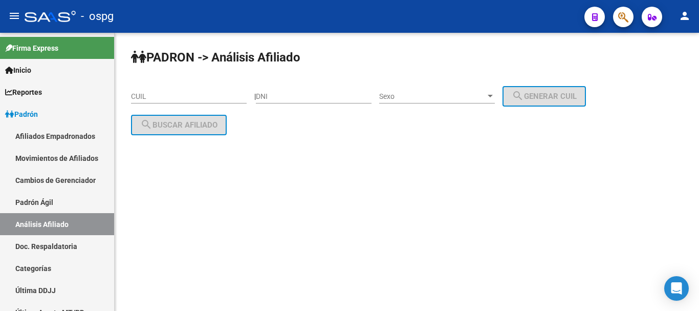
click at [199, 97] on input "CUIL" at bounding box center [189, 96] width 116 height 9
paste input "27-46755260-6"
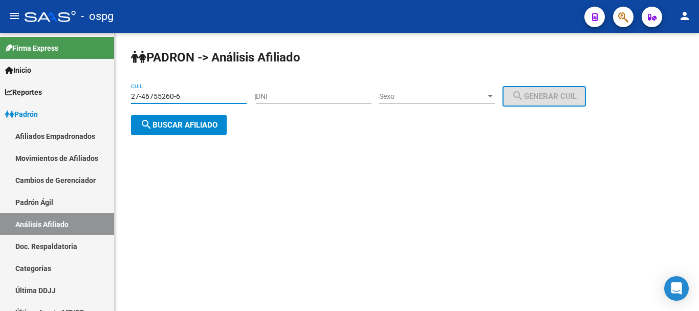
type input "27-46755260-6"
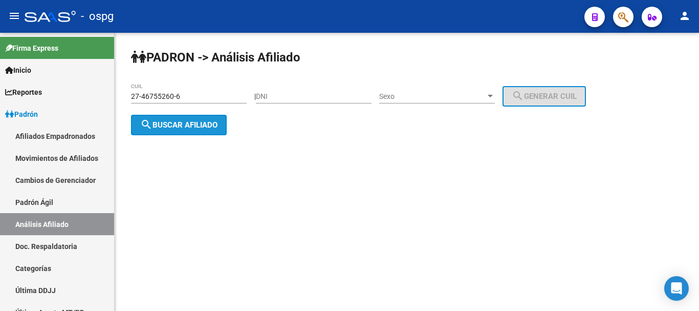
click at [216, 119] on button "search Buscar afiliado" at bounding box center [179, 125] width 96 height 20
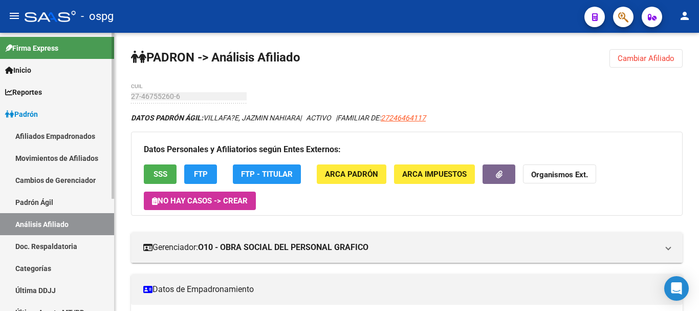
click at [99, 99] on mat-sidenav-container "Firma Express Inicio Calendario SSS Instructivos Contacto OS Reportes Ingresos …" at bounding box center [349, 172] width 699 height 278
click at [528, 172] on button "Organismos Ext." at bounding box center [559, 173] width 73 height 19
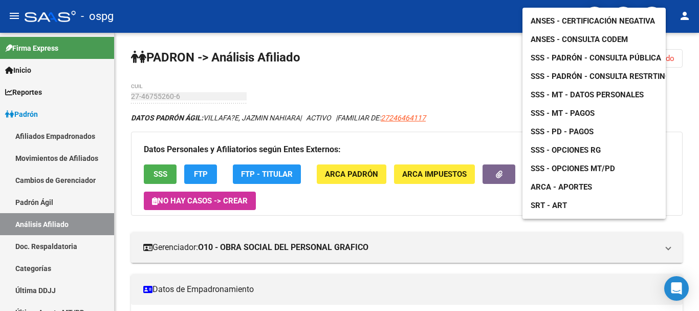
click at [557, 16] on span "ANSES - Certificación Negativa" at bounding box center [593, 20] width 124 height 9
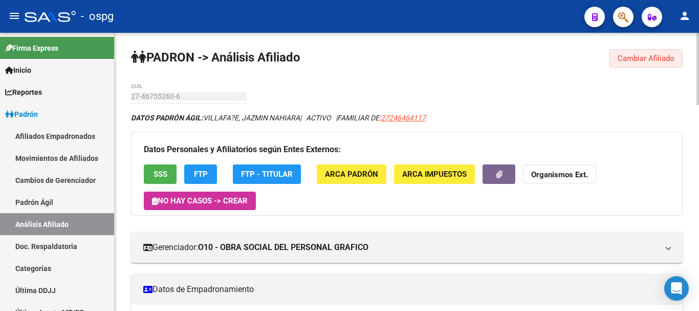
click at [616, 52] on button "Cambiar Afiliado" at bounding box center [645, 58] width 73 height 18
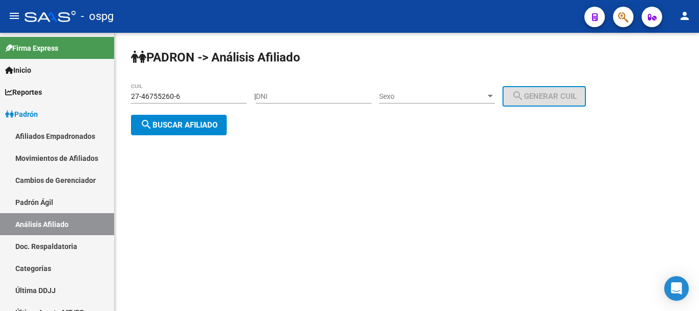
drag, startPoint x: 341, startPoint y: 88, endPoint x: 340, endPoint y: 95, distance: 7.2
click at [340, 93] on div "DNI" at bounding box center [314, 93] width 116 height 20
click at [340, 96] on input "DNI" at bounding box center [314, 96] width 116 height 9
paste input "35957353"
type input "35957353"
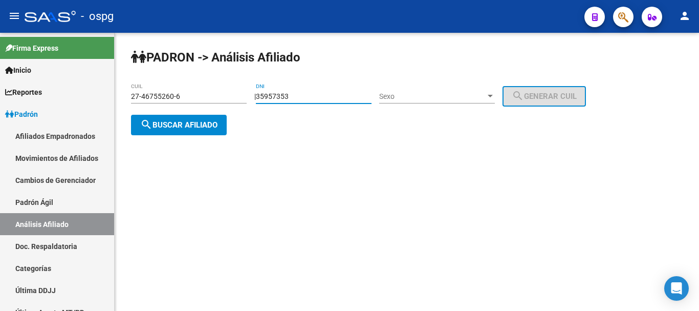
click at [411, 94] on span "Sexo" at bounding box center [432, 96] width 106 height 9
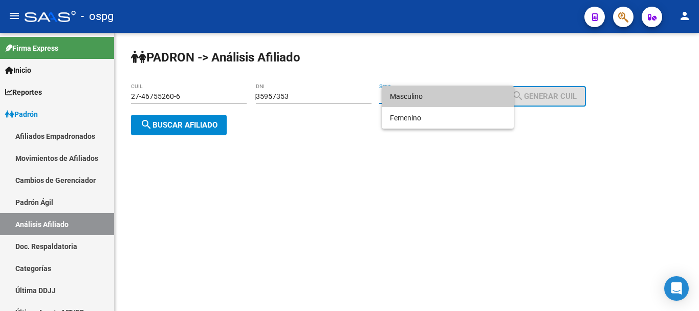
click at [417, 96] on span "Masculino" at bounding box center [448, 95] width 116 height 21
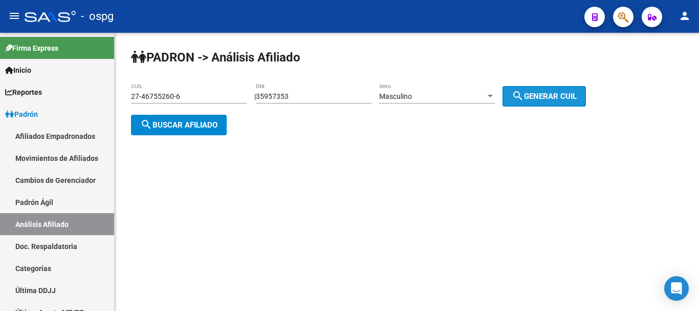
click at [536, 98] on span "search Generar CUIL" at bounding box center [544, 96] width 65 height 9
type input "20-35957353-8"
click at [192, 123] on span "search Buscar afiliado" at bounding box center [178, 124] width 77 height 9
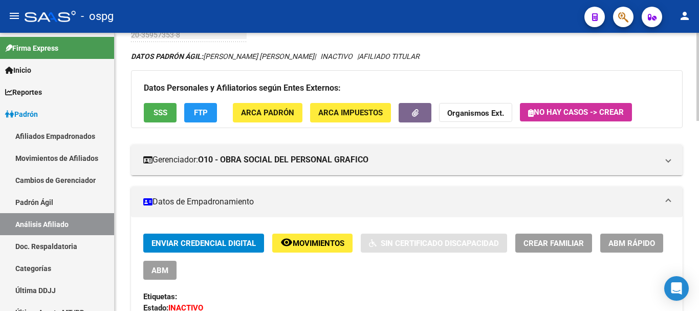
scroll to position [51, 0]
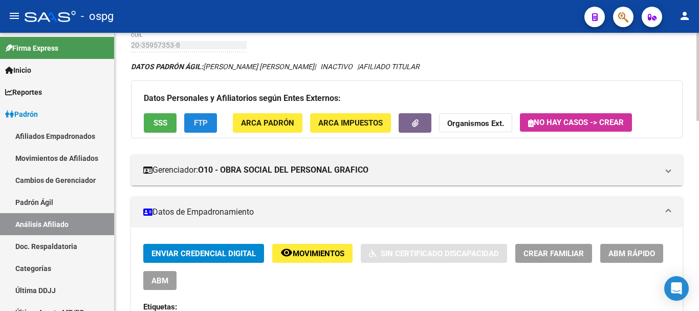
click at [204, 130] on button "FTP" at bounding box center [200, 122] width 33 height 19
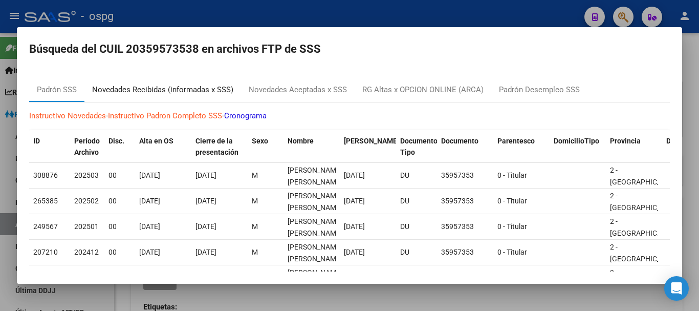
click at [181, 93] on div "Novedades Recibidas (informadas x SSS)" at bounding box center [162, 90] width 141 height 12
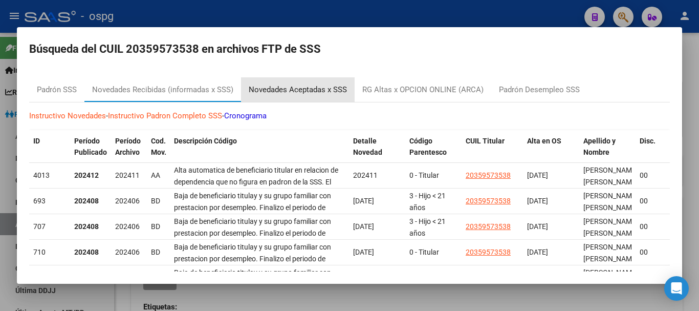
click at [256, 85] on div "Novedades Aceptadas x SSS" at bounding box center [298, 90] width 98 height 12
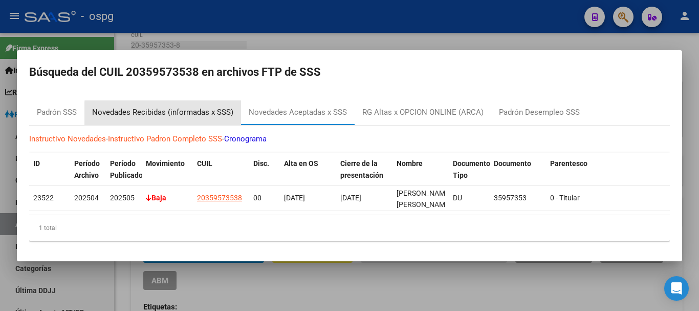
click at [207, 109] on div "Novedades Recibidas (informadas x SSS)" at bounding box center [162, 112] width 141 height 12
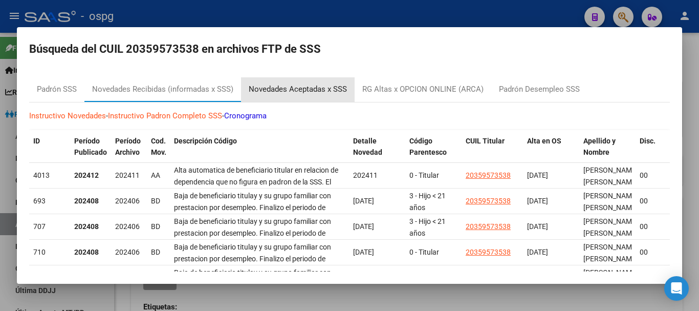
drag, startPoint x: 314, startPoint y: 83, endPoint x: 307, endPoint y: 79, distance: 8.1
click at [313, 83] on div "Novedades Aceptadas x SSS" at bounding box center [298, 89] width 114 height 25
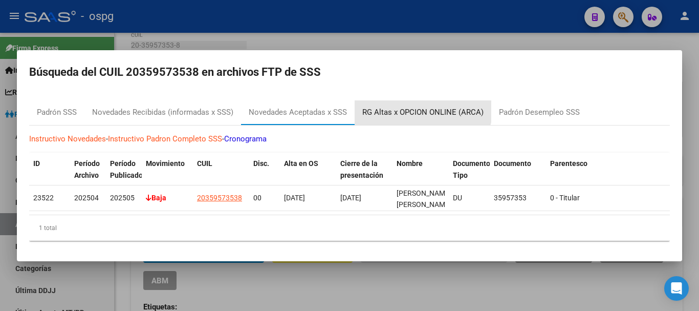
drag, startPoint x: 422, startPoint y: 101, endPoint x: 413, endPoint y: 106, distance: 9.8
click at [421, 101] on div "RG Altas x OPCION ONLINE (ARCA)" at bounding box center [423, 112] width 137 height 25
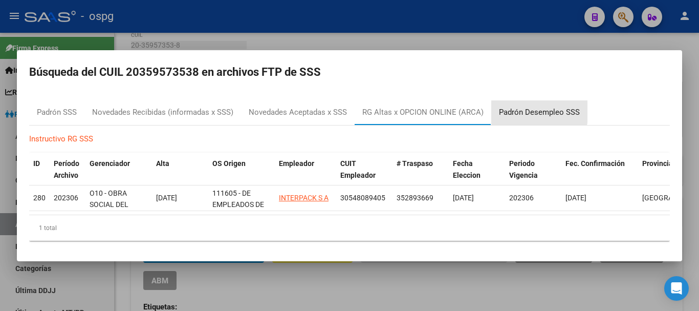
click at [522, 107] on div "Padrón Desempleo SSS" at bounding box center [539, 112] width 81 height 12
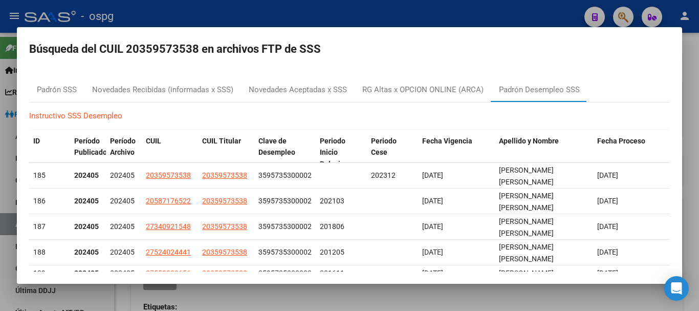
click at [262, 13] on div at bounding box center [349, 155] width 699 height 311
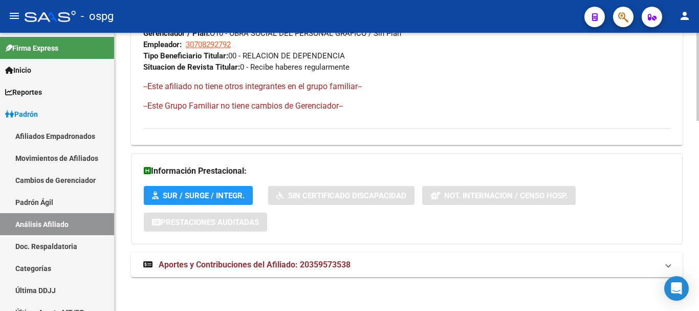
scroll to position [600, 0]
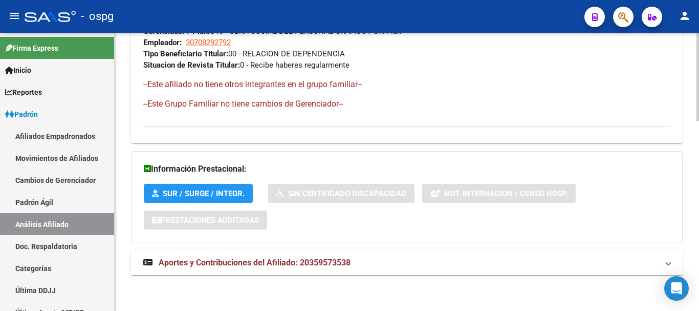
click at [332, 257] on span "Aportes y Contribuciones del Afiliado: 20359573538" at bounding box center [255, 262] width 192 height 10
